Goal: Task Accomplishment & Management: Manage account settings

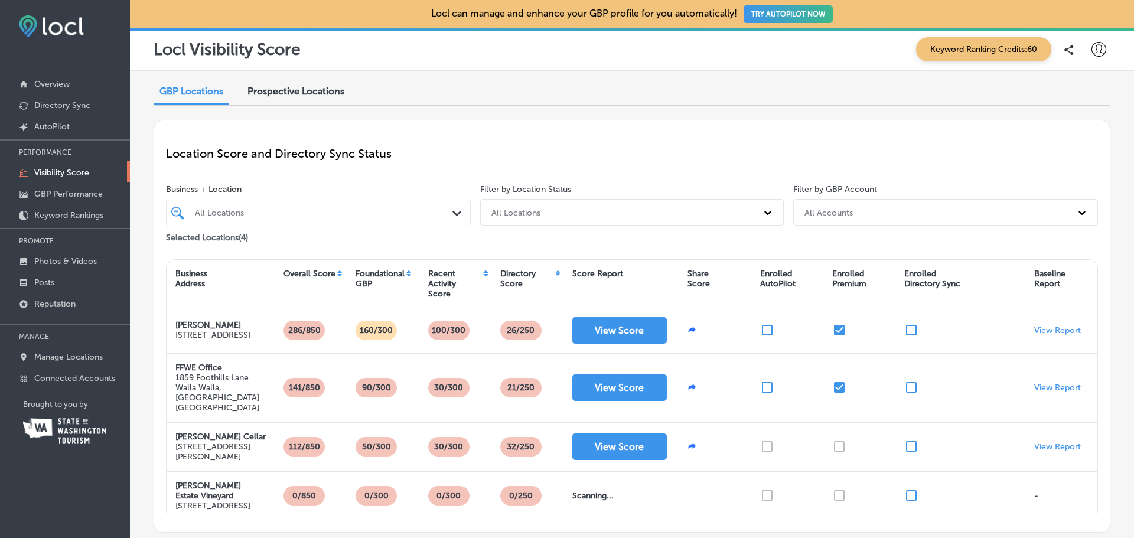
click at [338, 209] on div "All Locations" at bounding box center [324, 213] width 259 height 10
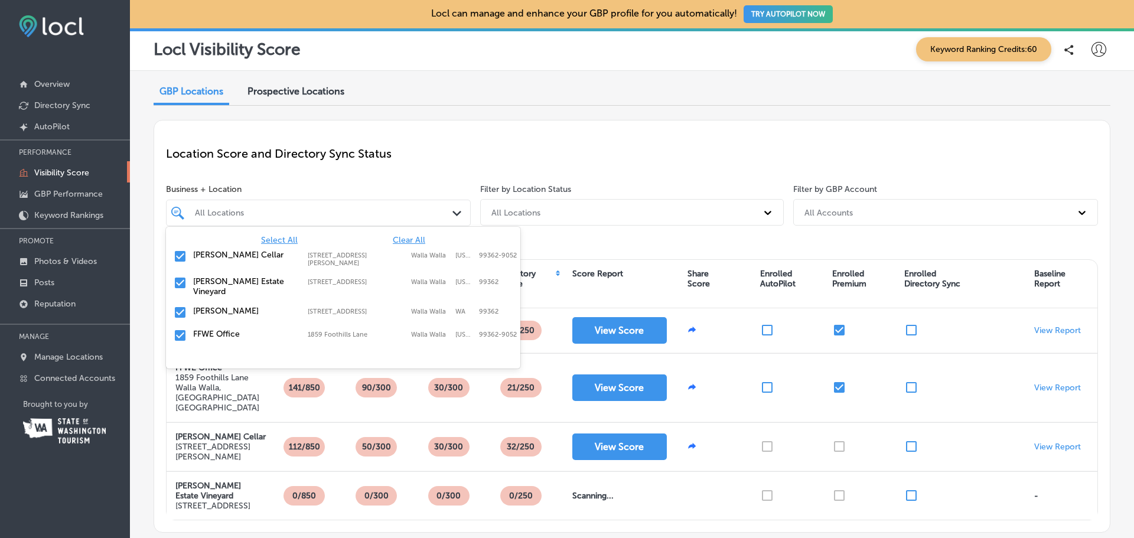
click at [411, 238] on span "Clear All" at bounding box center [409, 240] width 32 height 10
click at [216, 306] on label "[PERSON_NAME]" at bounding box center [244, 311] width 103 height 10
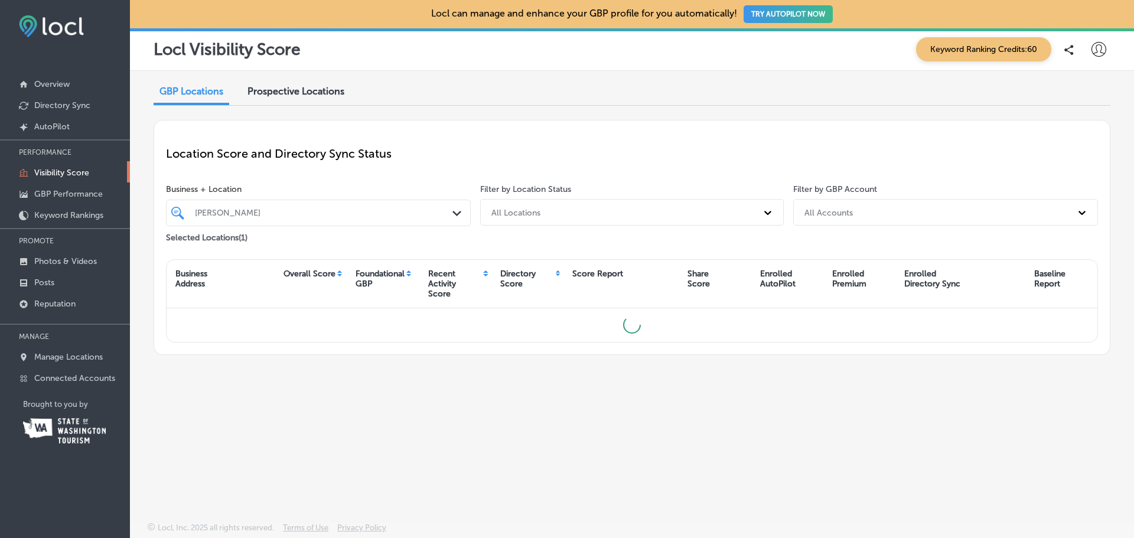
click at [298, 173] on div "Location Score and Directory Sync Status" at bounding box center [632, 153] width 932 height 43
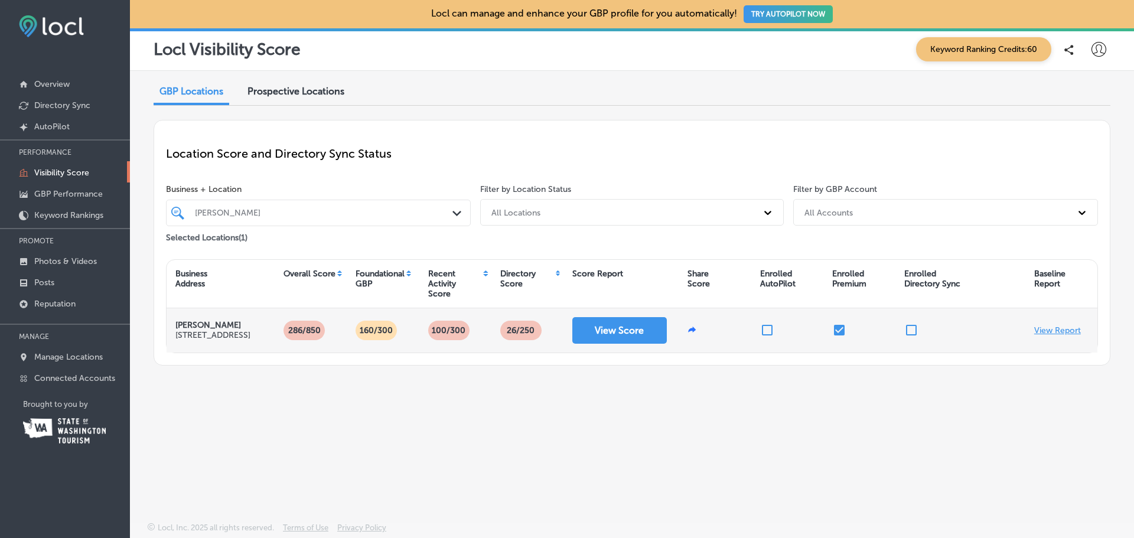
click at [1072, 331] on p "View Report" at bounding box center [1058, 331] width 47 height 10
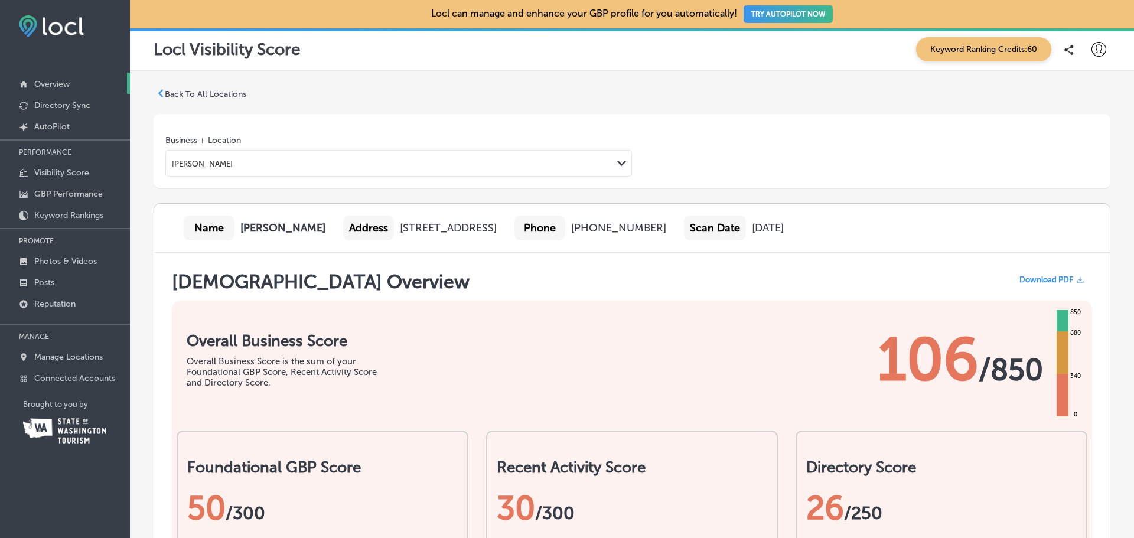
click at [53, 82] on p "Overview" at bounding box center [51, 84] width 35 height 10
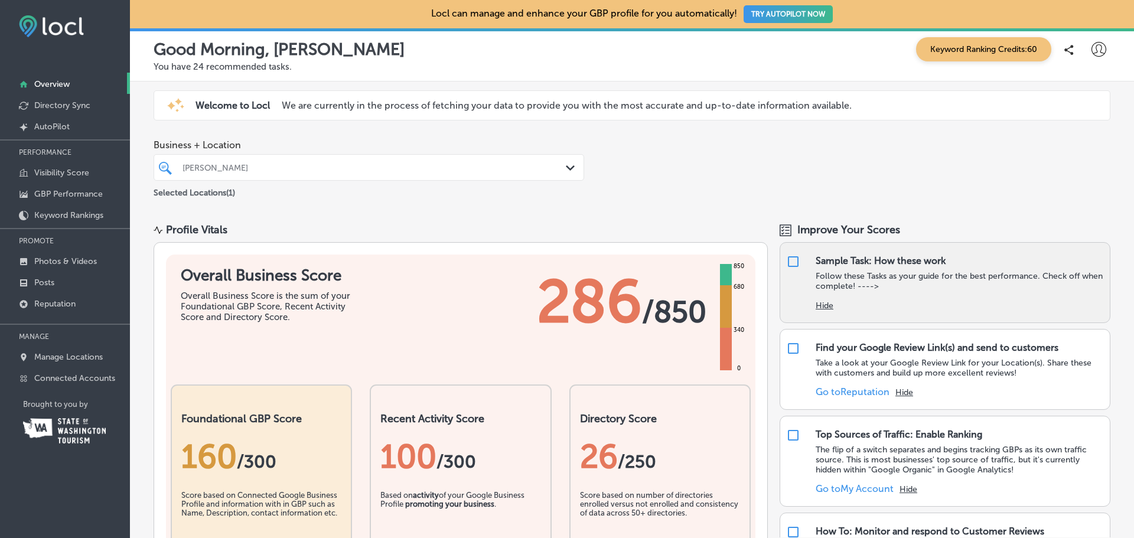
click at [820, 302] on button "Hide" at bounding box center [825, 306] width 18 height 10
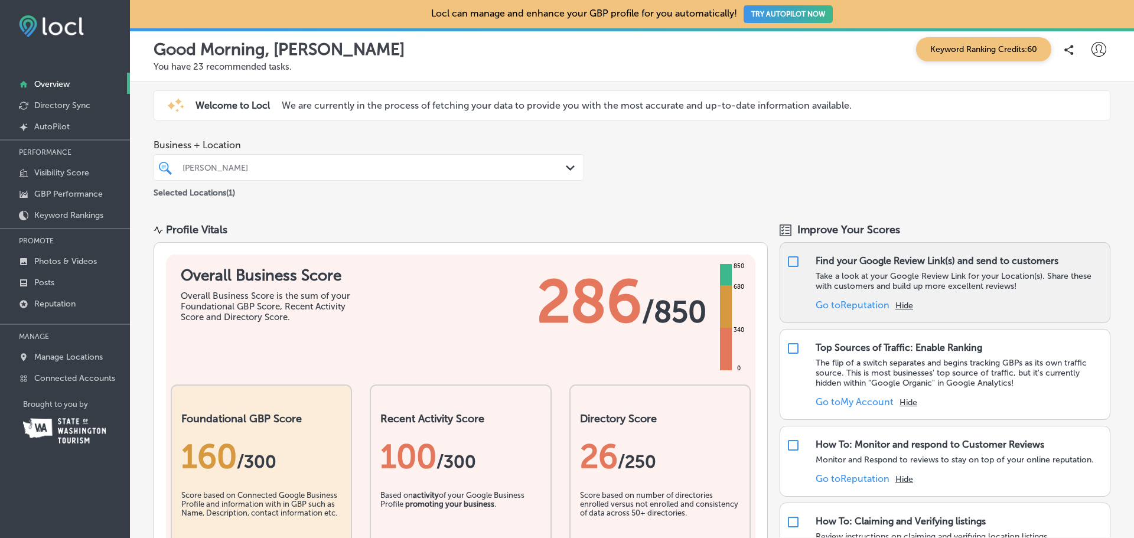
click at [897, 303] on button "Hide" at bounding box center [905, 306] width 18 height 10
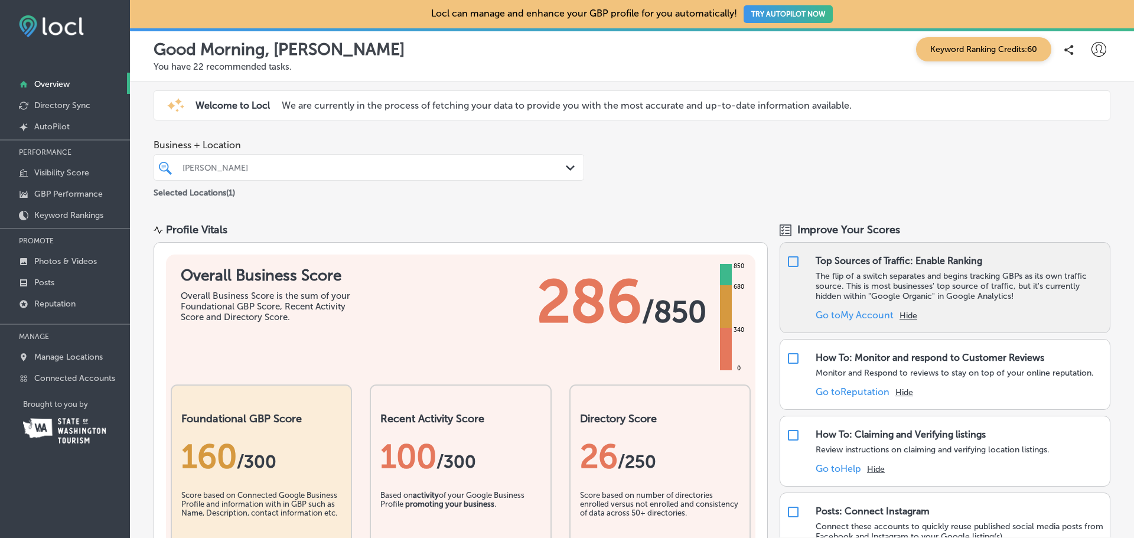
click at [908, 313] on button "Hide" at bounding box center [909, 316] width 18 height 10
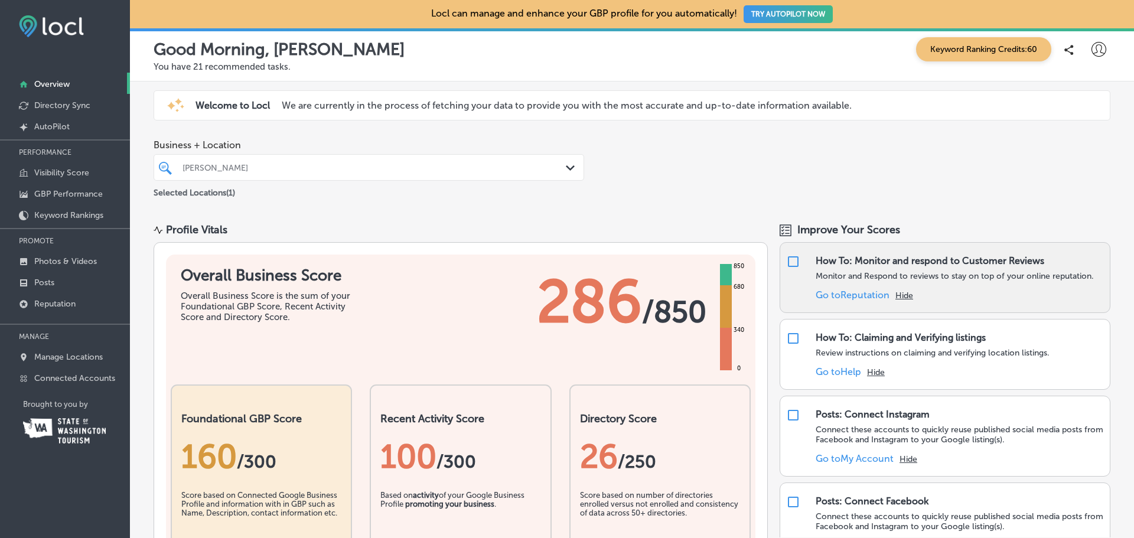
click at [908, 297] on button "Hide" at bounding box center [905, 296] width 18 height 10
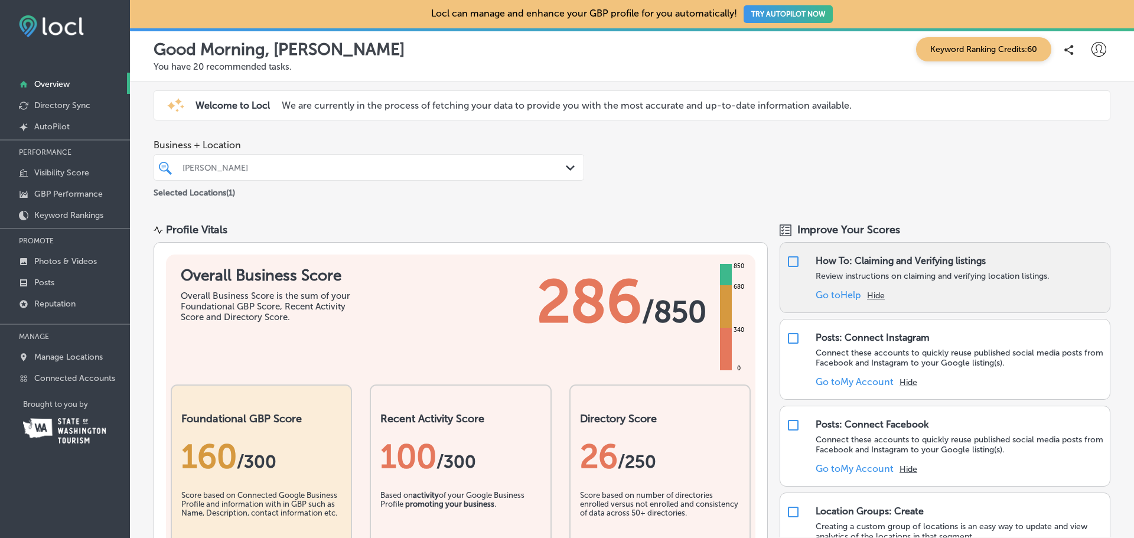
click at [870, 293] on button "Hide" at bounding box center [876, 296] width 18 height 10
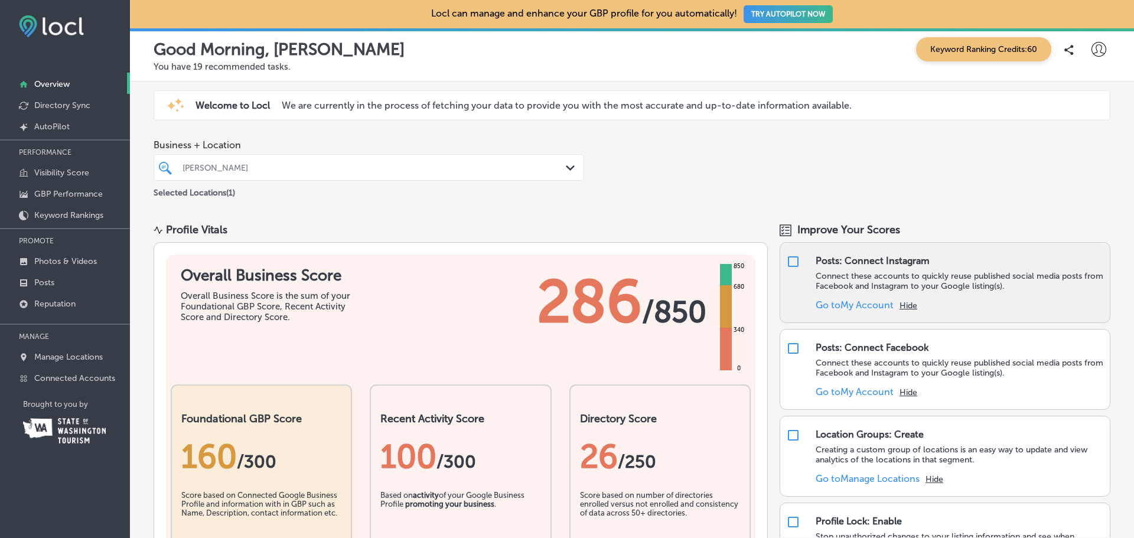
click at [903, 303] on button "Hide" at bounding box center [909, 306] width 18 height 10
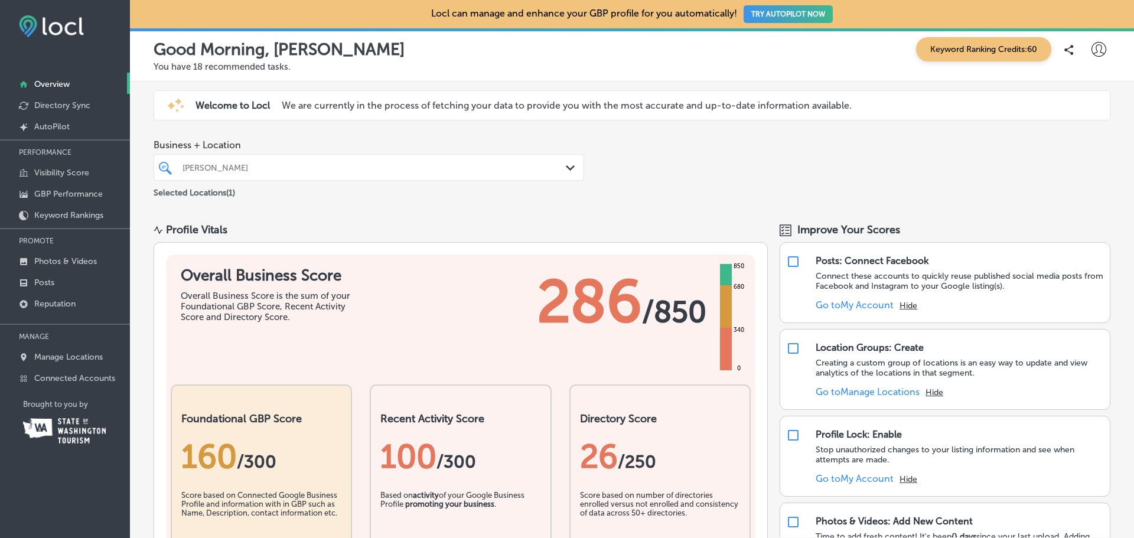
click at [903, 303] on button "Hide" at bounding box center [909, 306] width 18 height 10
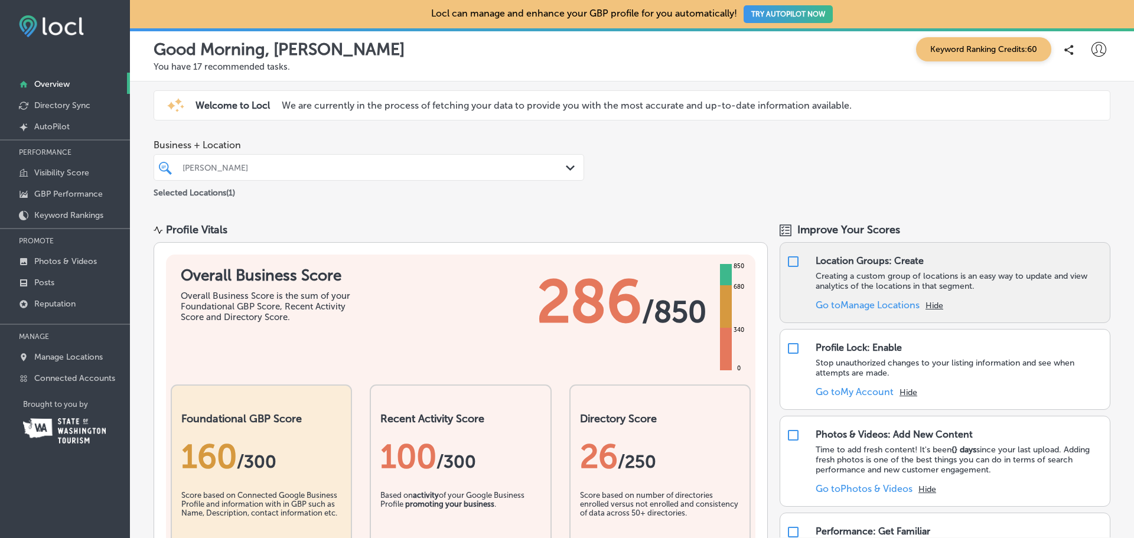
click at [928, 301] on button "Hide" at bounding box center [935, 306] width 18 height 10
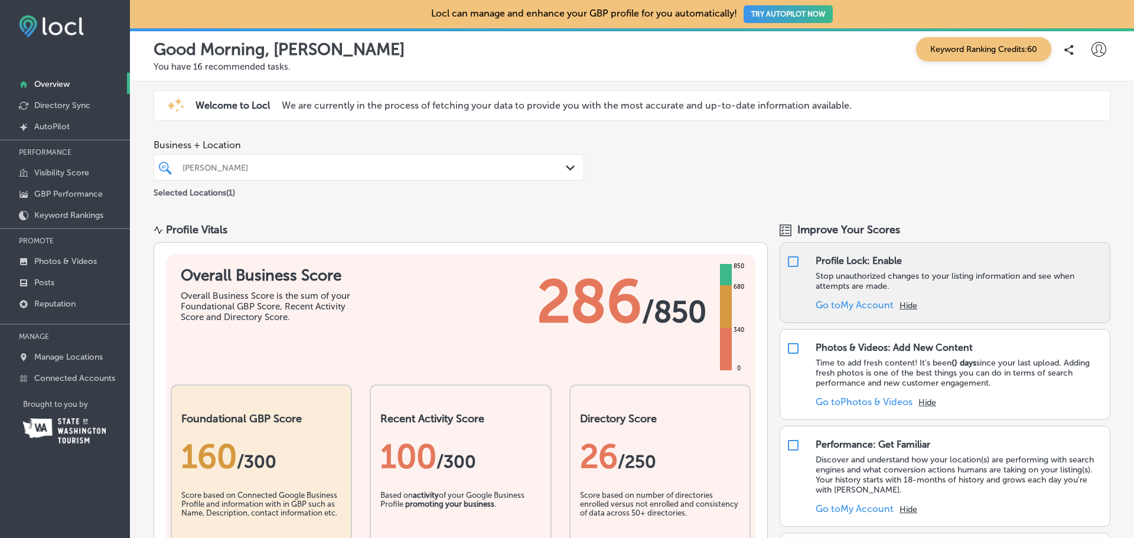
click at [907, 305] on button "Hide" at bounding box center [909, 306] width 18 height 10
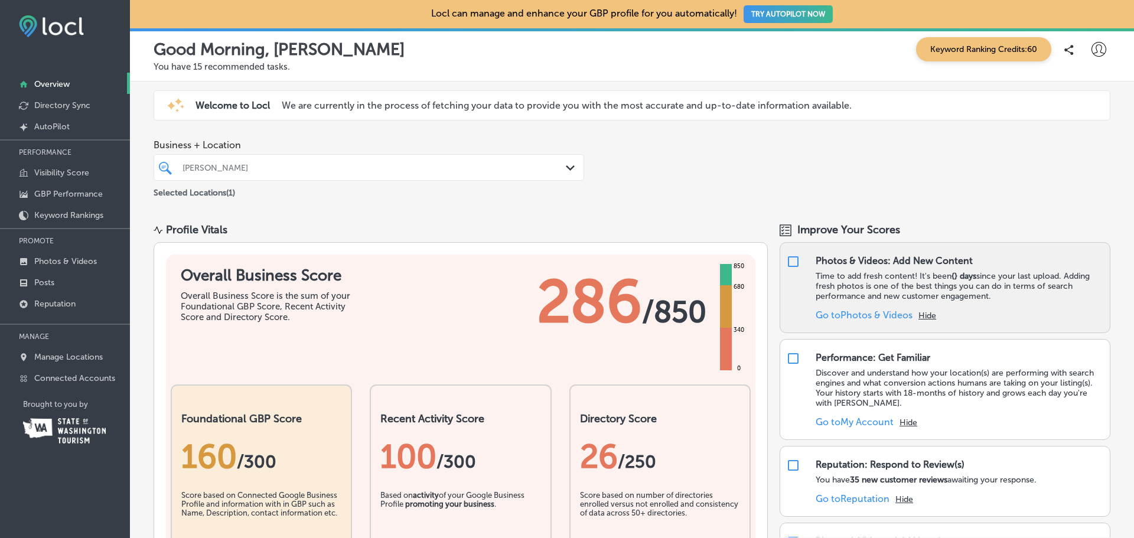
click at [919, 311] on button "Hide" at bounding box center [928, 316] width 18 height 10
click at [927, 318] on button "Hide" at bounding box center [928, 316] width 18 height 10
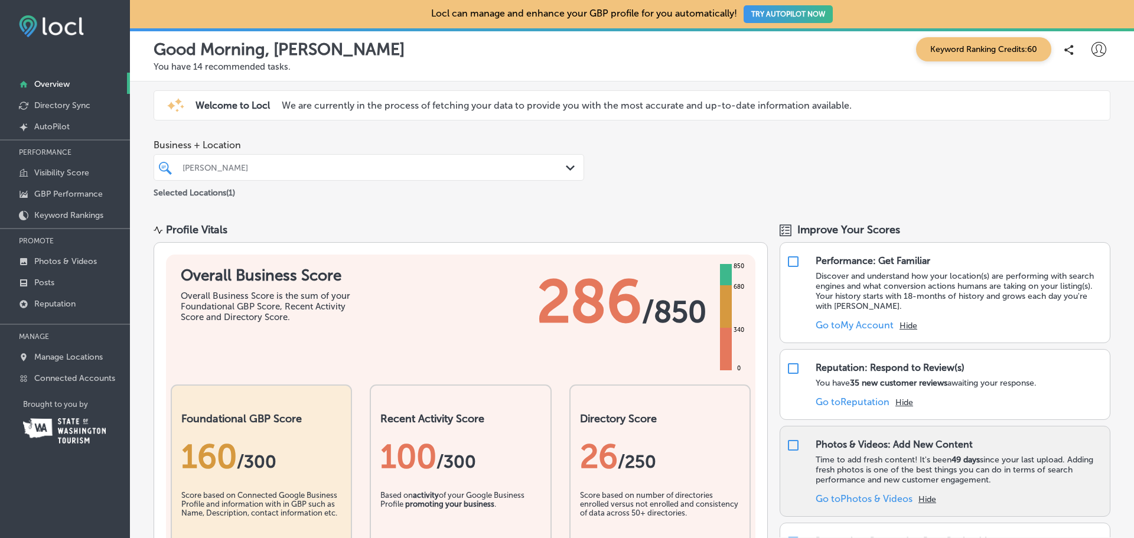
click at [908, 327] on button "Hide" at bounding box center [909, 326] width 18 height 10
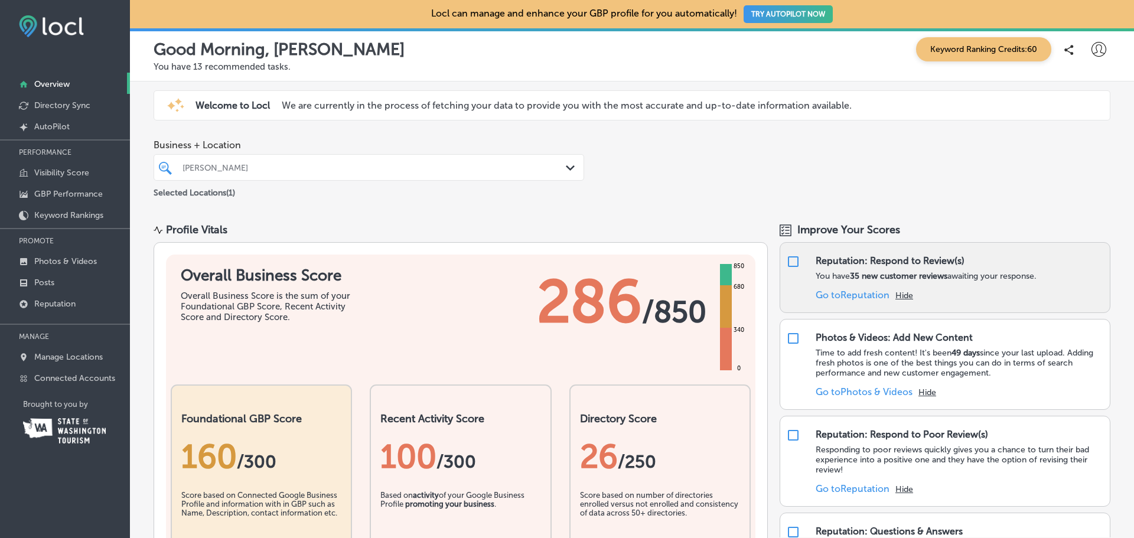
click at [901, 295] on button "Hide" at bounding box center [905, 296] width 18 height 10
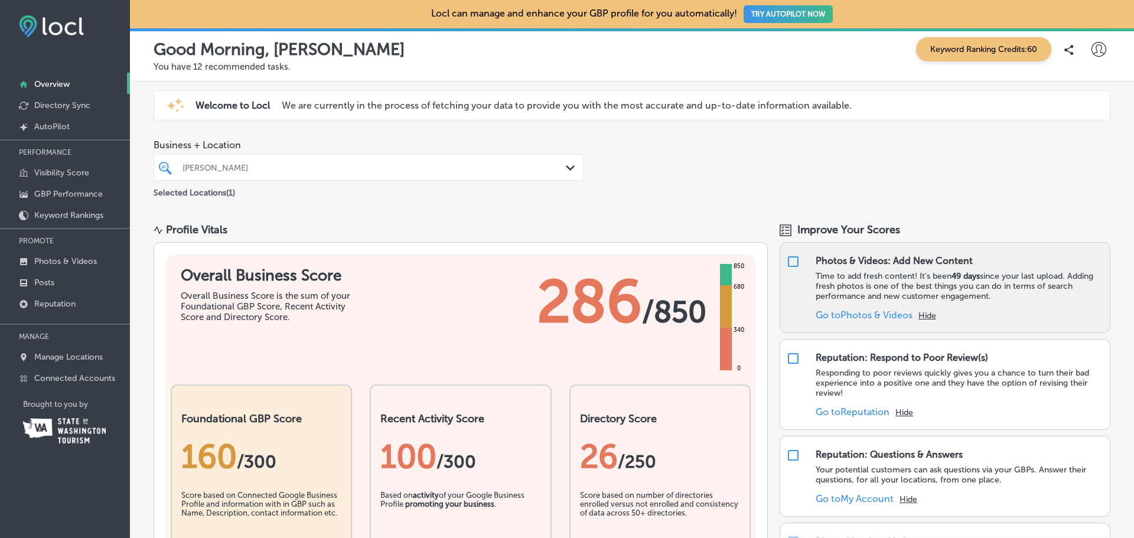
click at [925, 315] on button "Hide" at bounding box center [928, 316] width 18 height 10
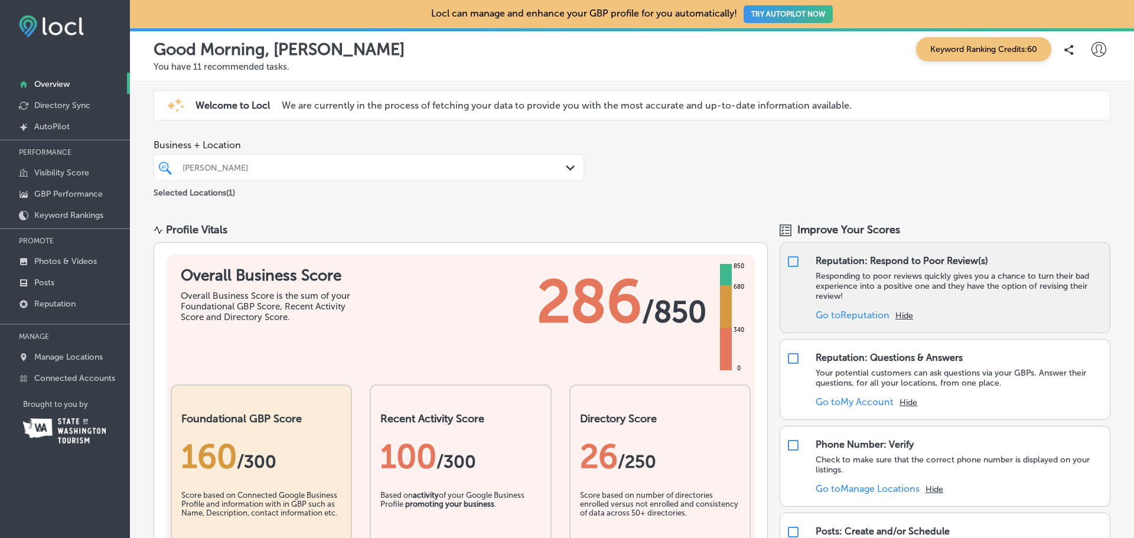
click at [904, 313] on button "Hide" at bounding box center [905, 316] width 18 height 10
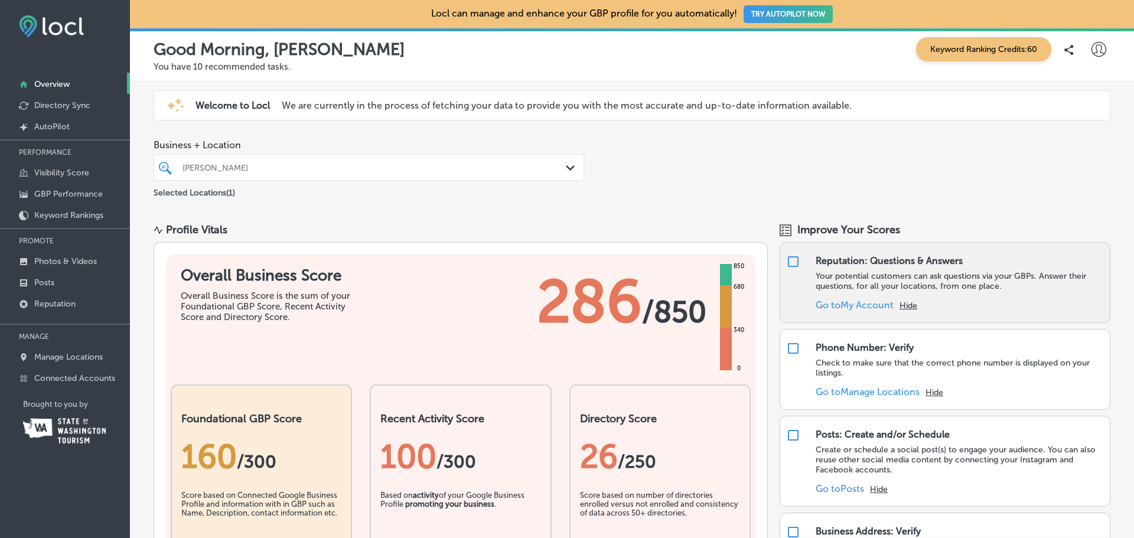
click at [905, 305] on button "Hide" at bounding box center [909, 306] width 18 height 10
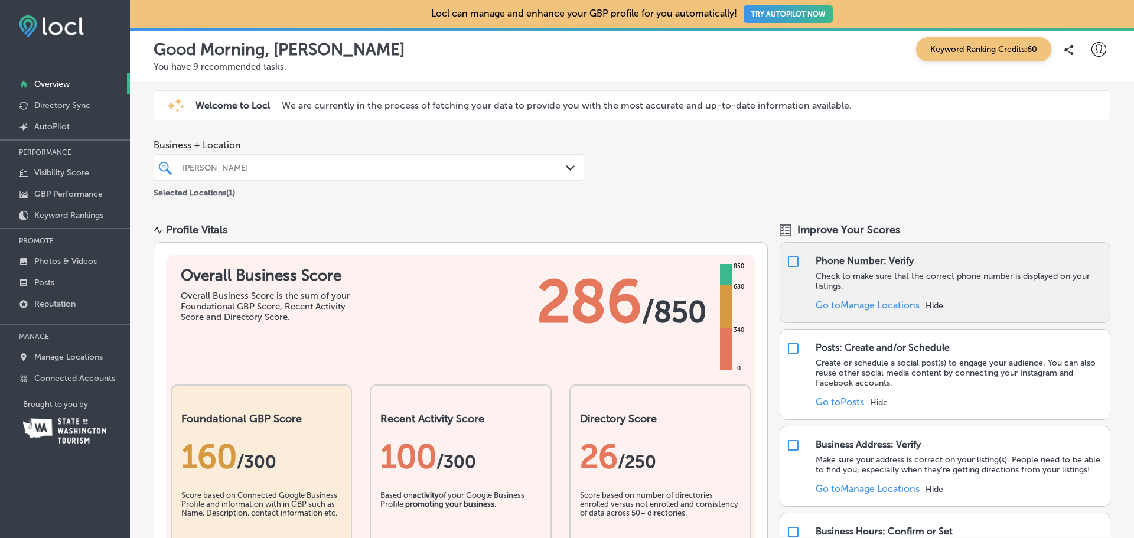
click at [929, 306] on button "Hide" at bounding box center [935, 306] width 18 height 10
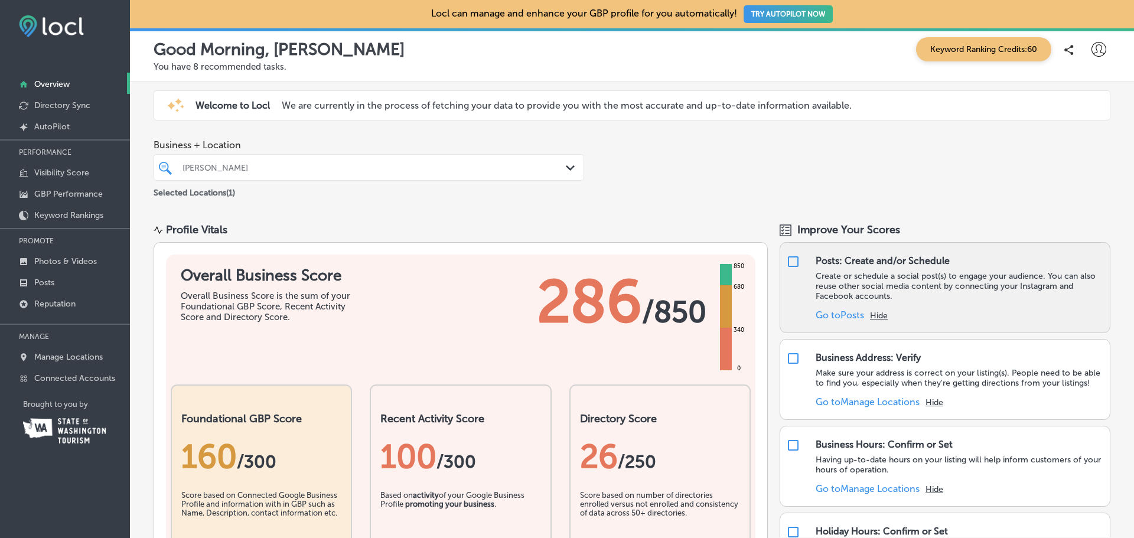
click at [875, 316] on button "Hide" at bounding box center [879, 316] width 18 height 10
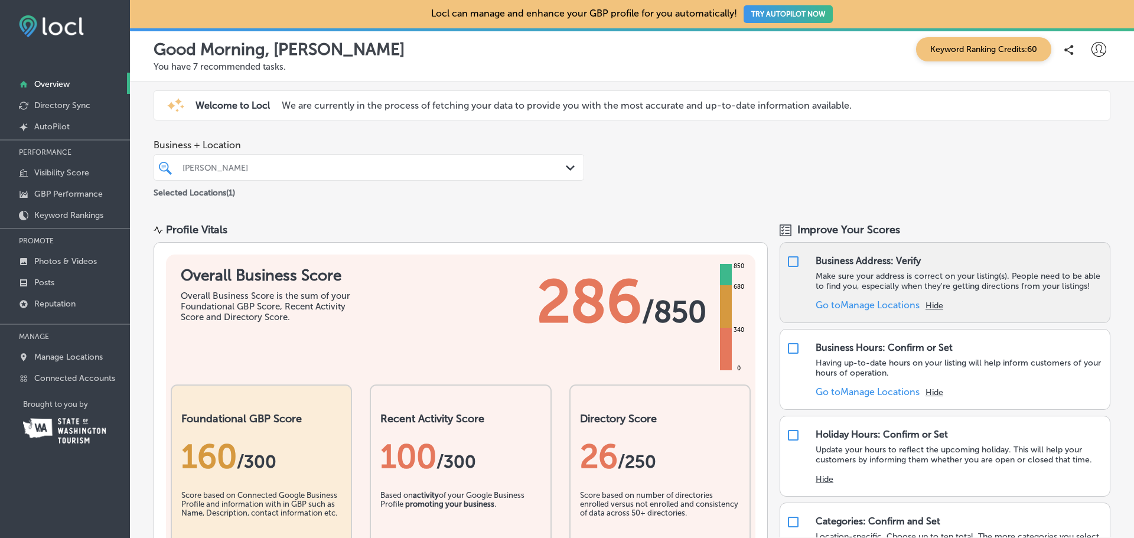
click at [931, 311] on button "Hide" at bounding box center [935, 306] width 18 height 10
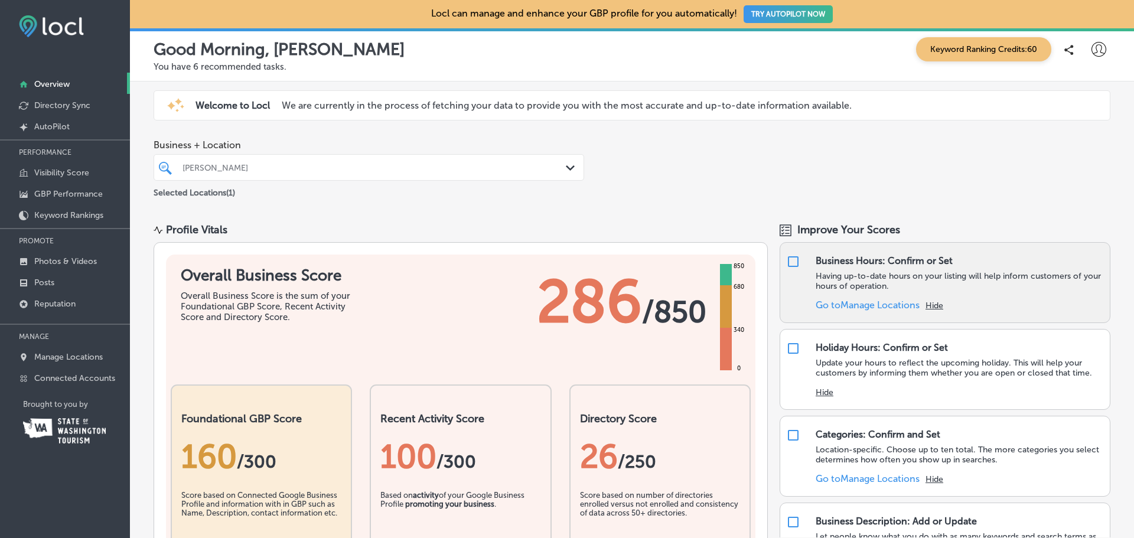
click at [931, 308] on button "Hide" at bounding box center [935, 306] width 18 height 10
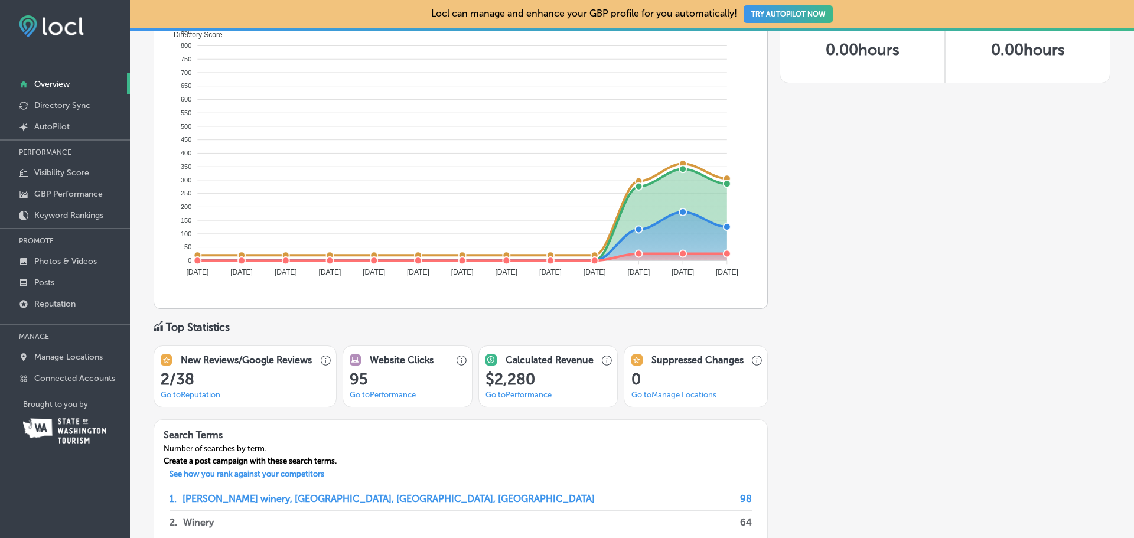
scroll to position [591, 0]
